Goal: Navigation & Orientation: Find specific page/section

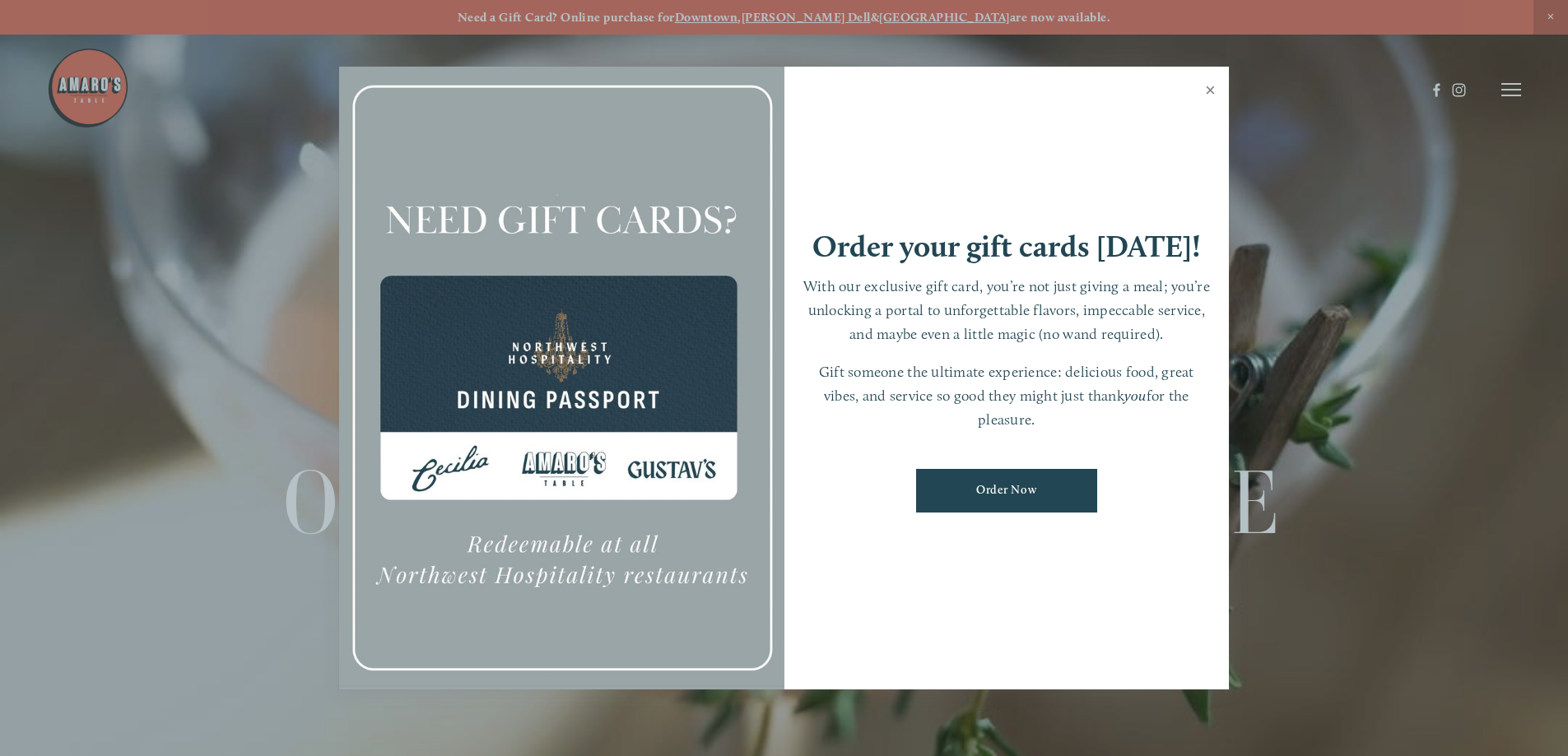
click at [1209, 88] on link "Close" at bounding box center [1209, 93] width 32 height 46
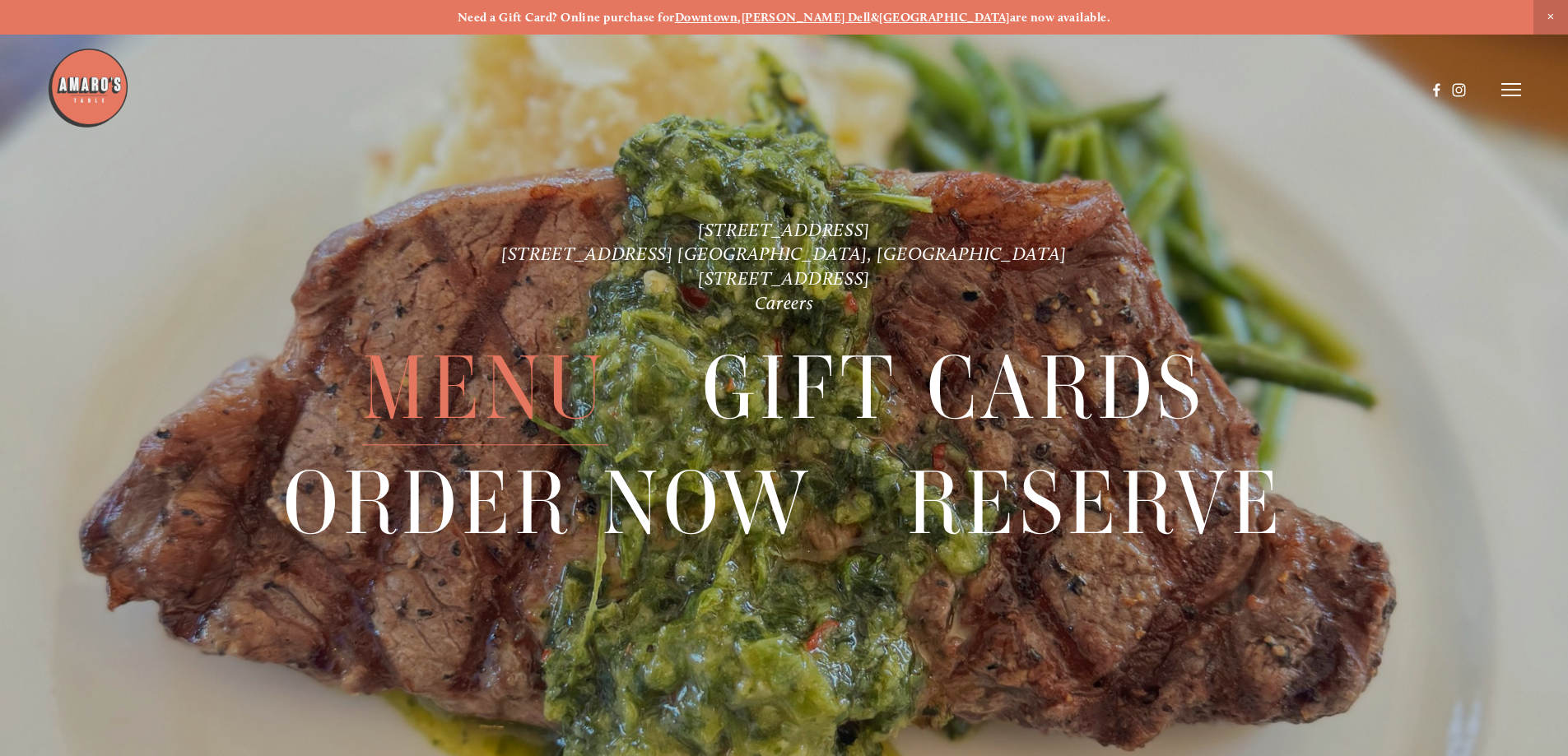
click at [524, 372] on span "Menu" at bounding box center [485, 389] width 245 height 113
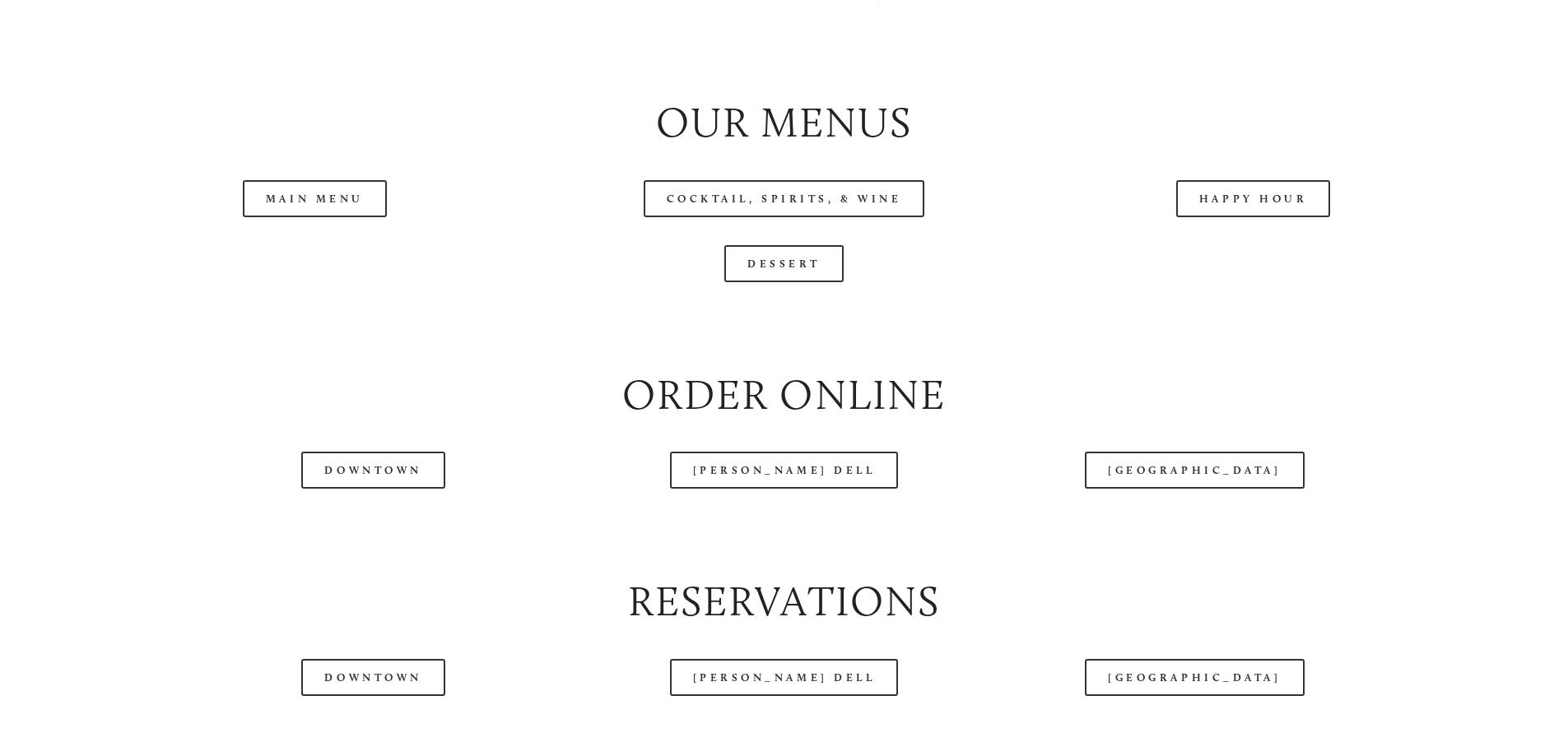
scroll to position [1892, 0]
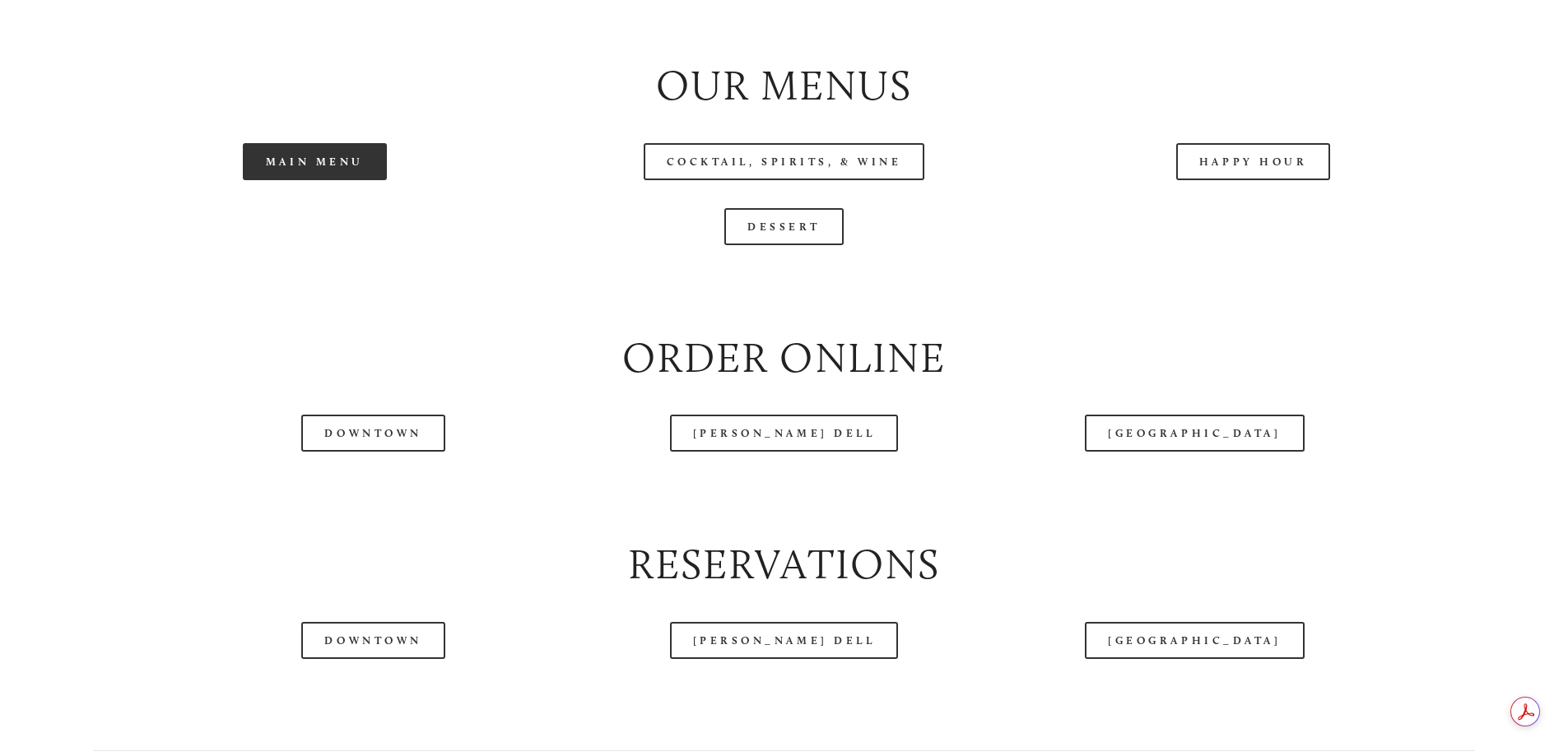
click at [349, 180] on link "Main Menu" at bounding box center [315, 161] width 144 height 37
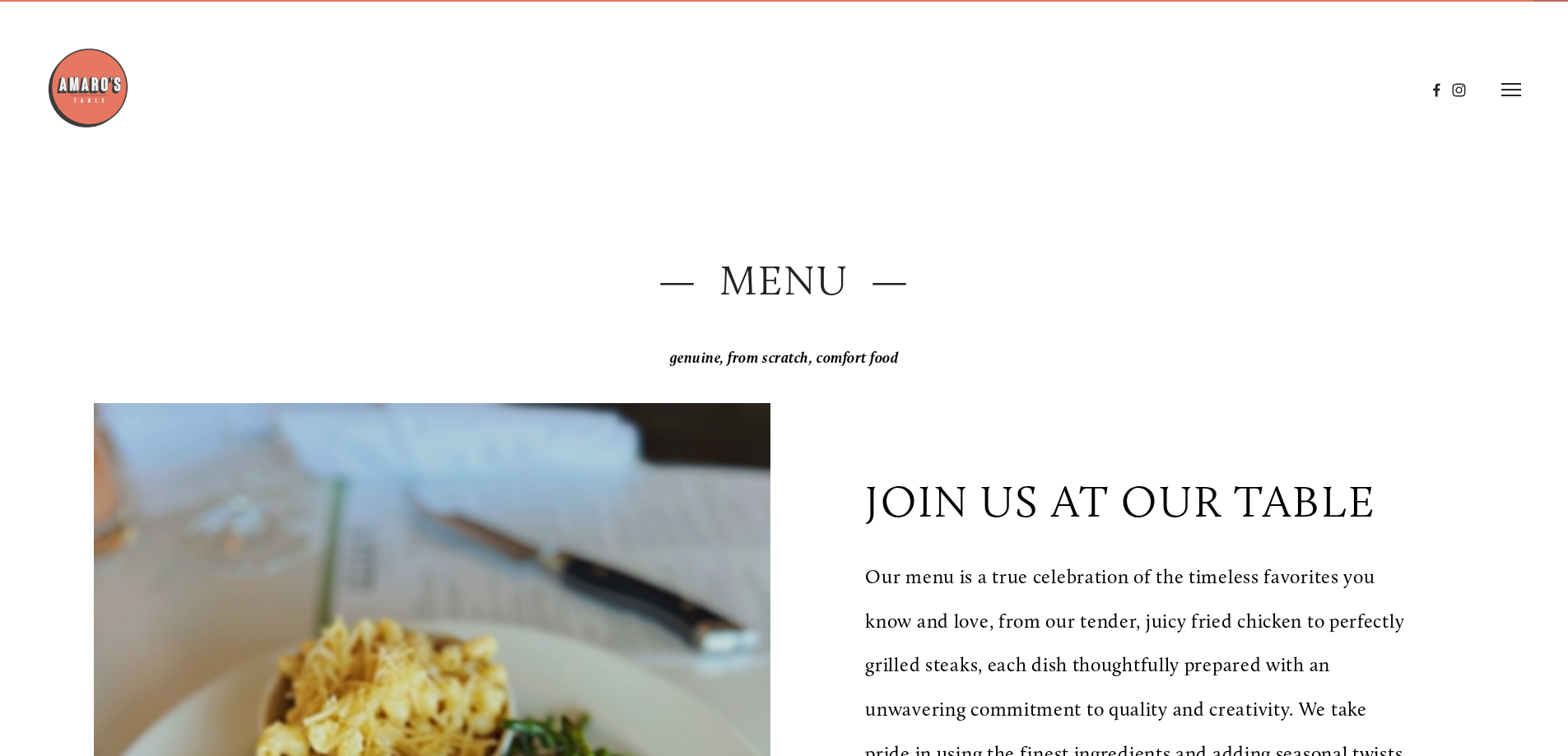
scroll to position [0, 0]
